Goal: Task Accomplishment & Management: Manage account settings

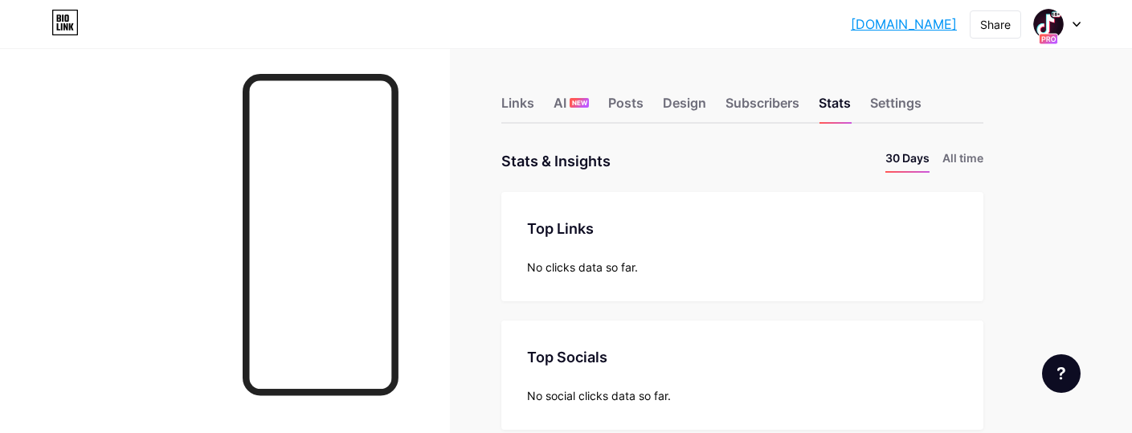
scroll to position [433, 1132]
click at [512, 96] on div "Links" at bounding box center [517, 107] width 33 height 29
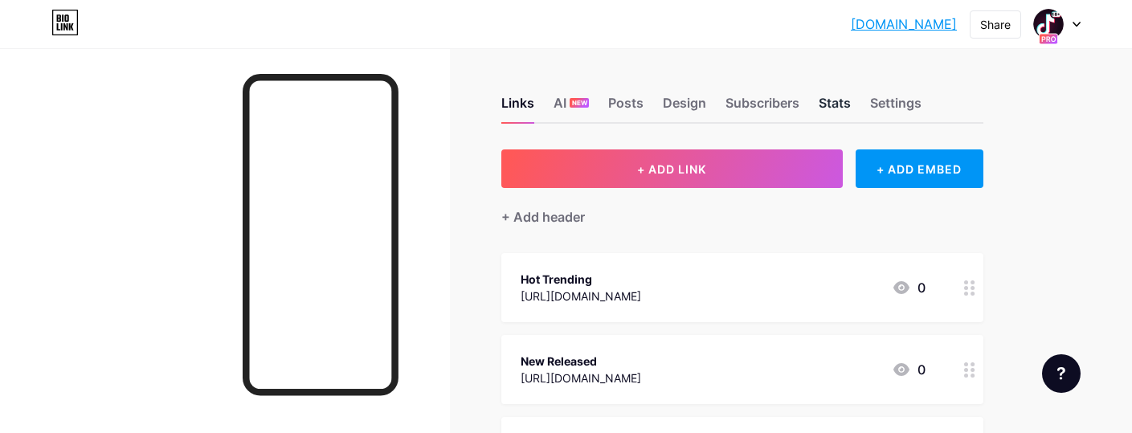
click at [844, 93] on div "Stats" at bounding box center [835, 107] width 32 height 29
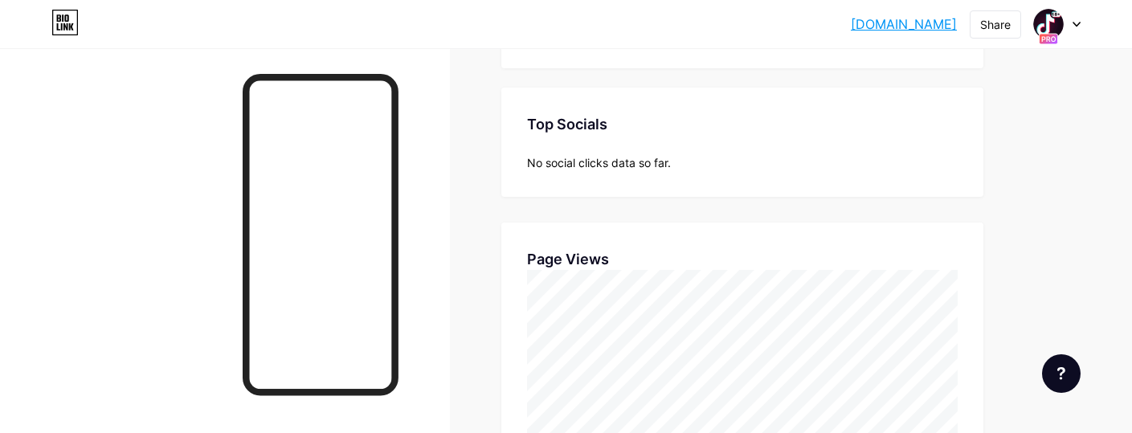
scroll to position [179, 0]
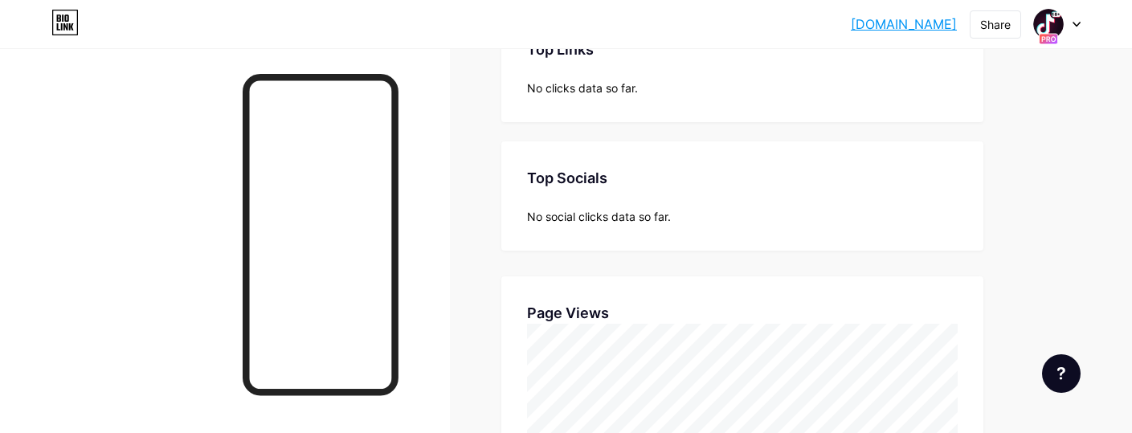
click at [1077, 24] on icon at bounding box center [1077, 25] width 8 height 6
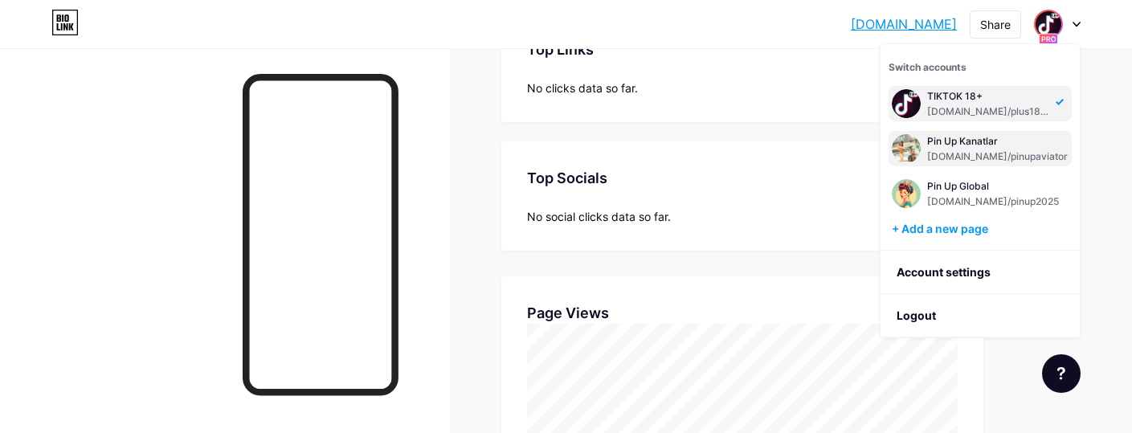
click at [968, 146] on div "Pin Up Kanatlar" at bounding box center [997, 141] width 141 height 13
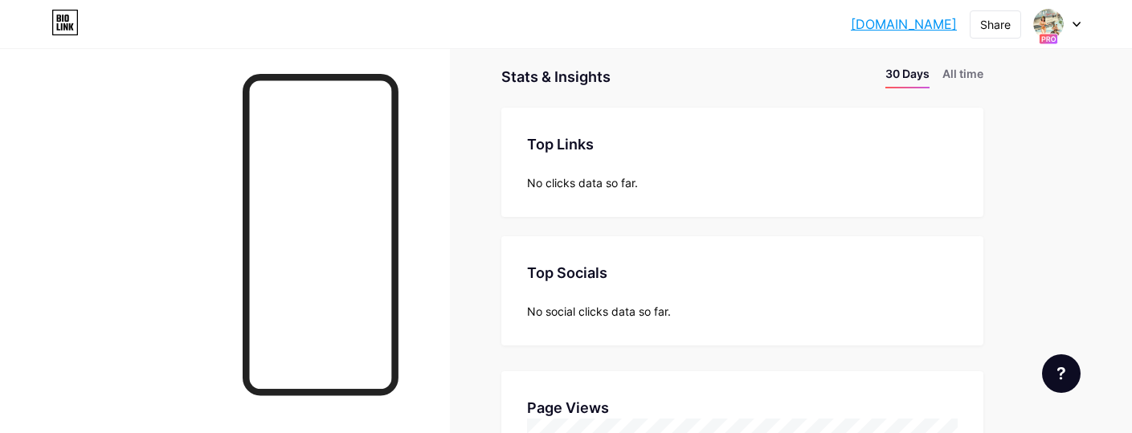
scroll to position [72, 0]
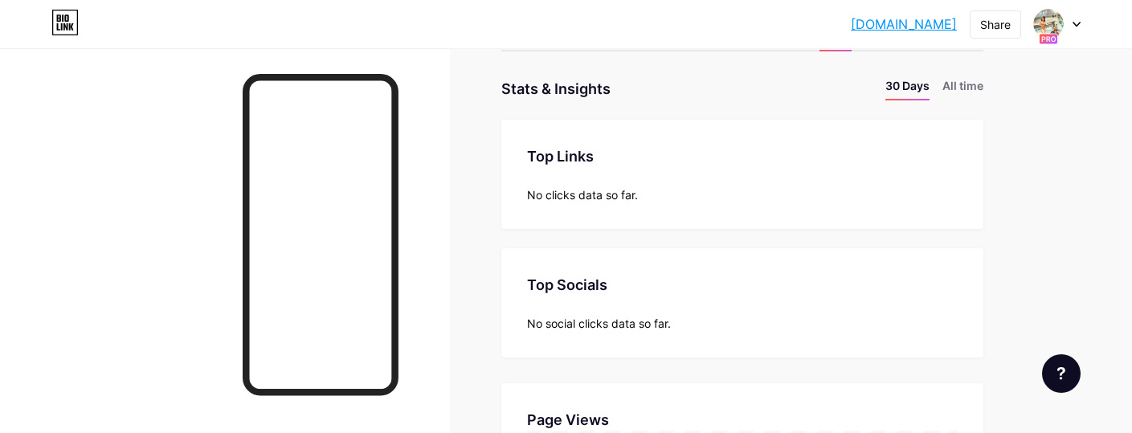
click at [1070, 22] on div at bounding box center [1057, 24] width 47 height 29
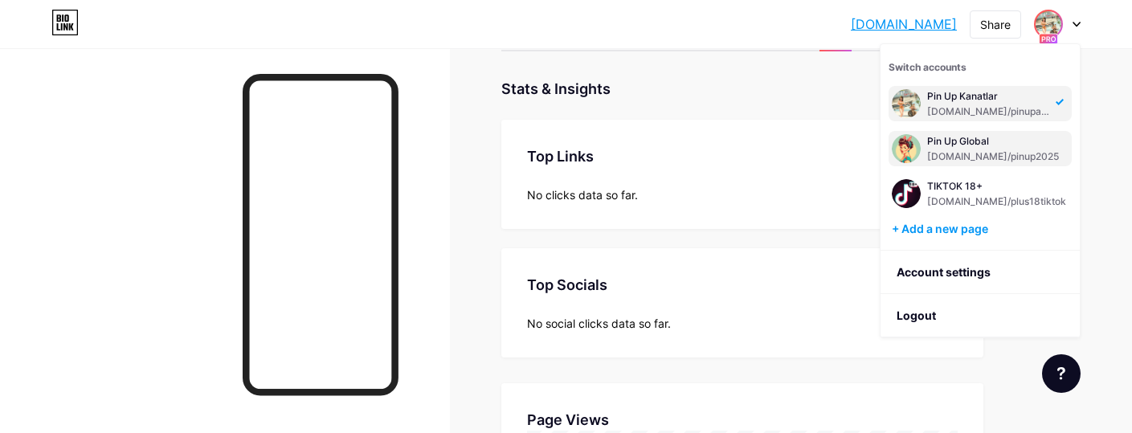
click at [944, 153] on div "[DOMAIN_NAME]/pinup2025" at bounding box center [993, 156] width 132 height 13
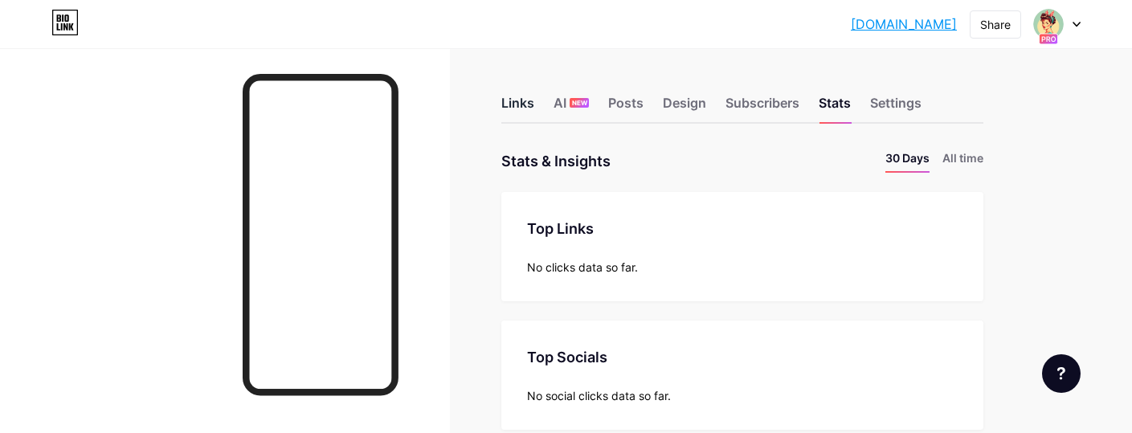
click at [517, 100] on div "Links" at bounding box center [517, 107] width 33 height 29
